Goal: Find specific page/section

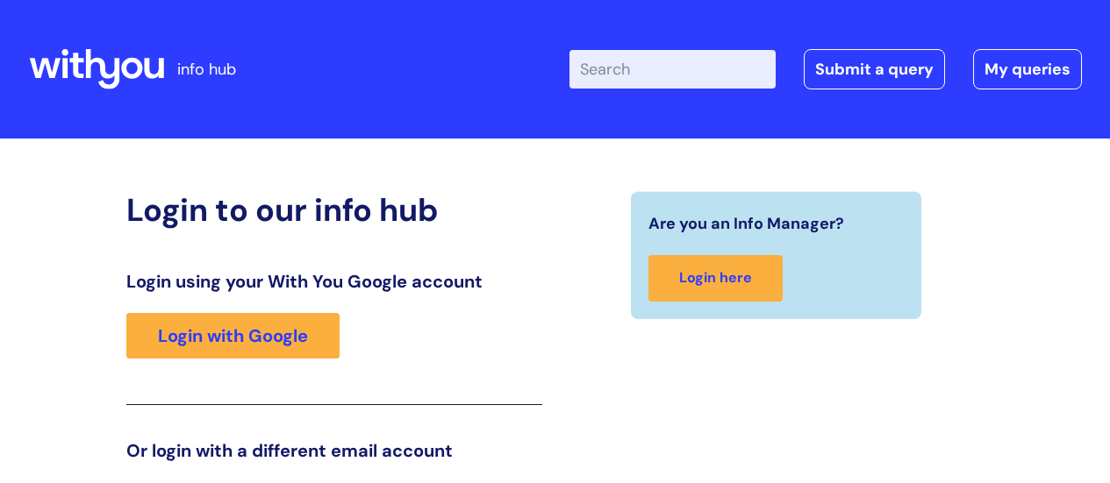
scroll to position [268, 0]
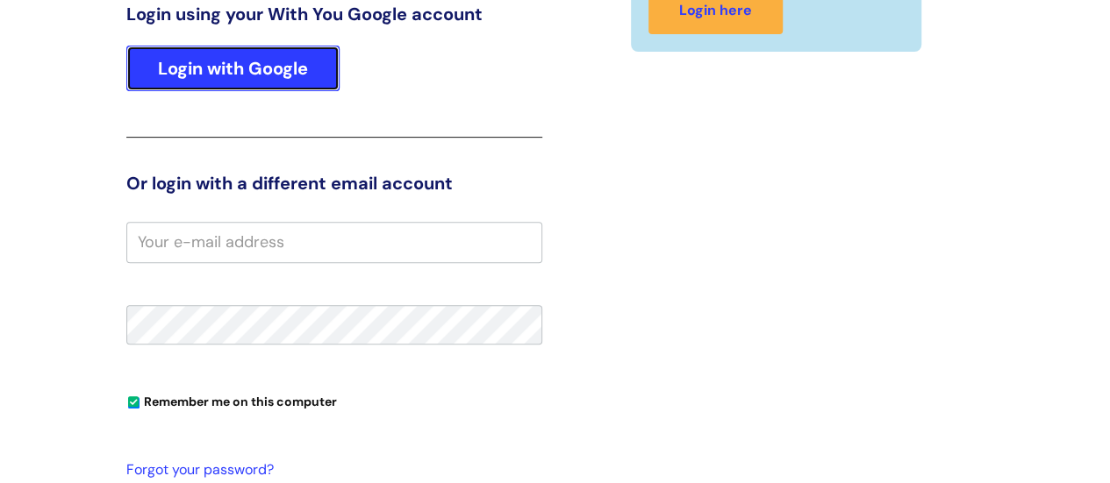
click at [173, 75] on link "Login with Google" at bounding box center [232, 69] width 213 height 46
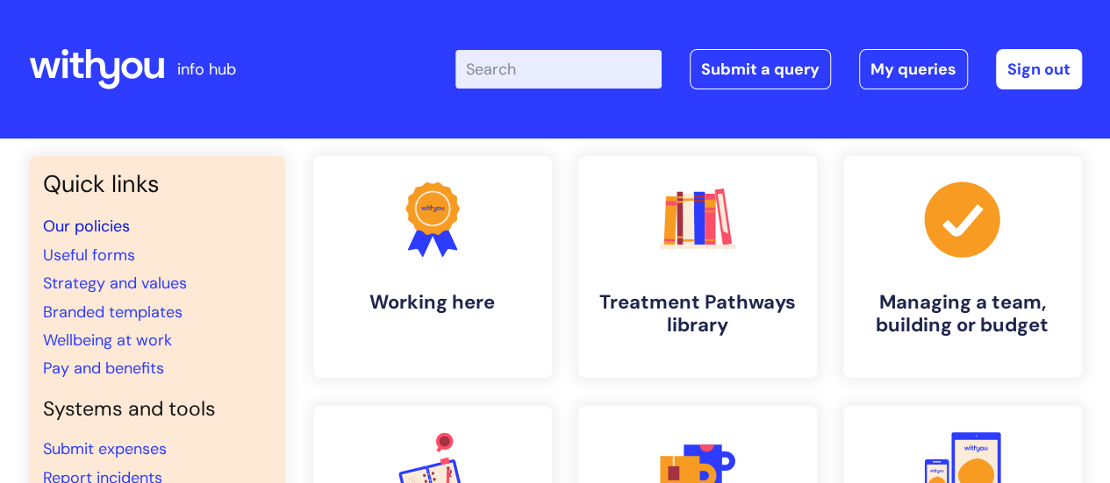
click at [61, 225] on link "Our policies" at bounding box center [86, 226] width 87 height 21
click at [104, 227] on link "Our policies" at bounding box center [86, 226] width 87 height 21
